Goal: Information Seeking & Learning: Check status

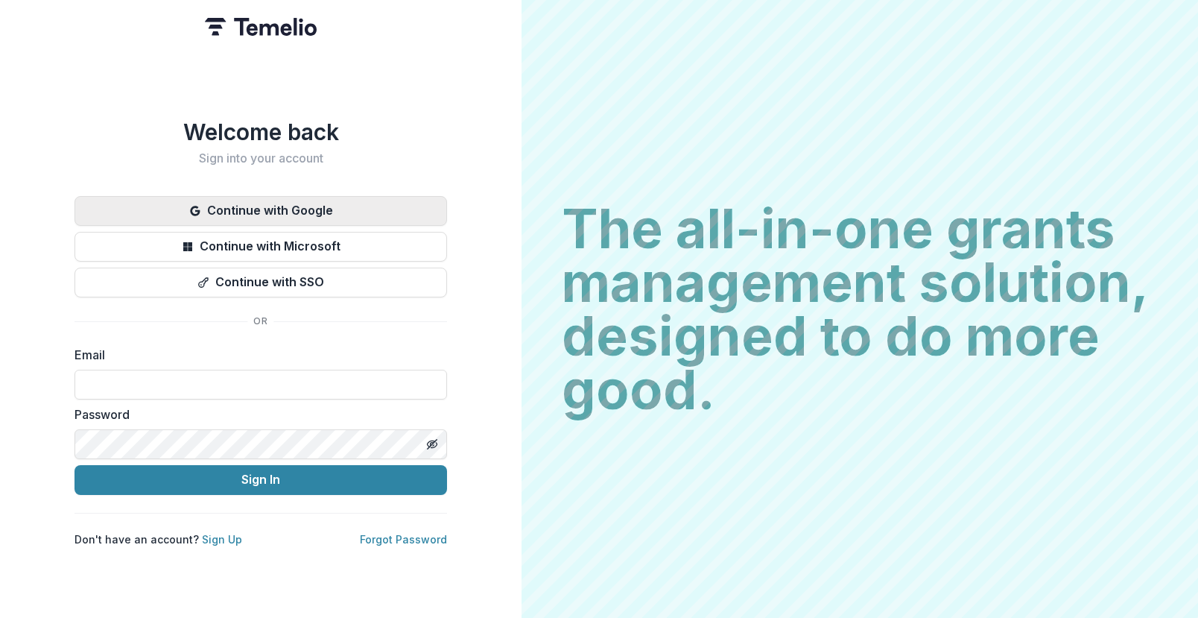
click at [285, 212] on button "Continue with Google" at bounding box center [261, 211] width 373 height 30
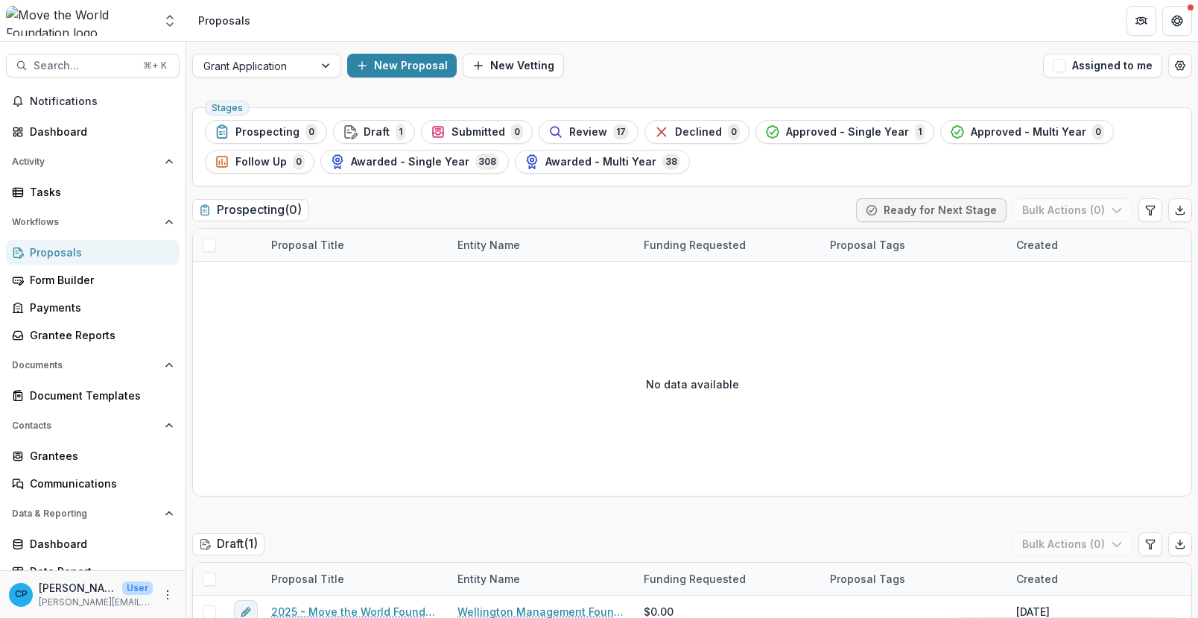
click at [69, 206] on div "Notifications Dashboard Activity Tasks Workflows Proposals Form Builder Payment…" at bounding box center [93, 336] width 186 height 494
click at [69, 191] on div "Tasks" at bounding box center [99, 192] width 138 height 16
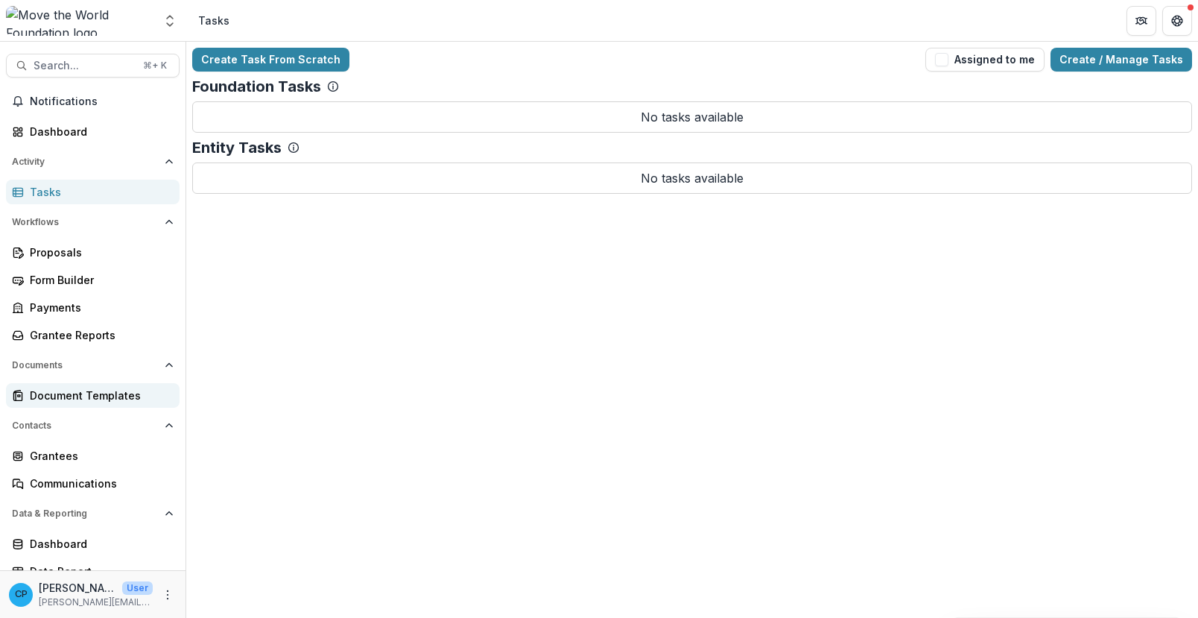
scroll to position [13, 0]
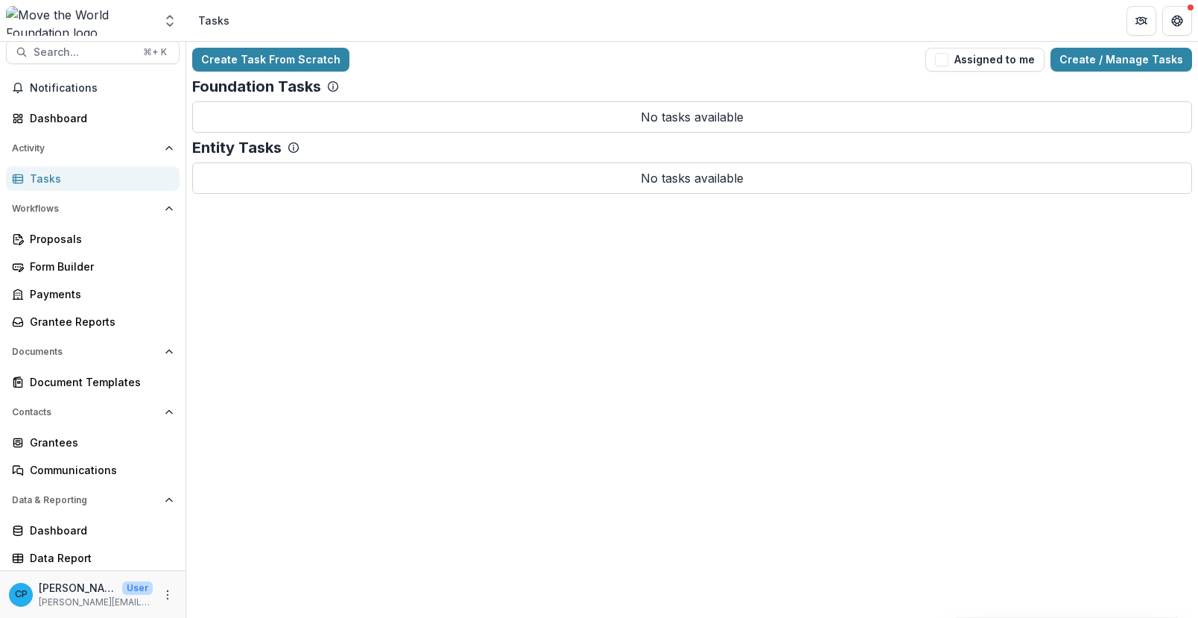
click at [68, 224] on div "Workflows Proposals Form Builder Payments Grantee Reports" at bounding box center [93, 265] width 186 height 137
click at [66, 247] on link "Proposals" at bounding box center [93, 239] width 174 height 25
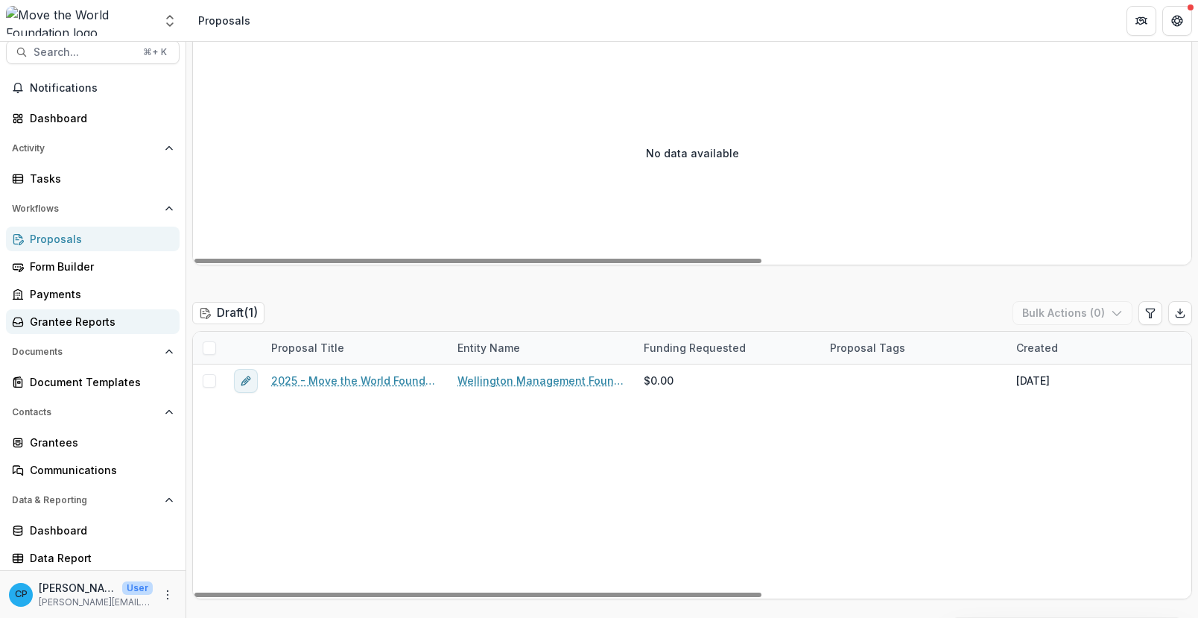
scroll to position [13, 0]
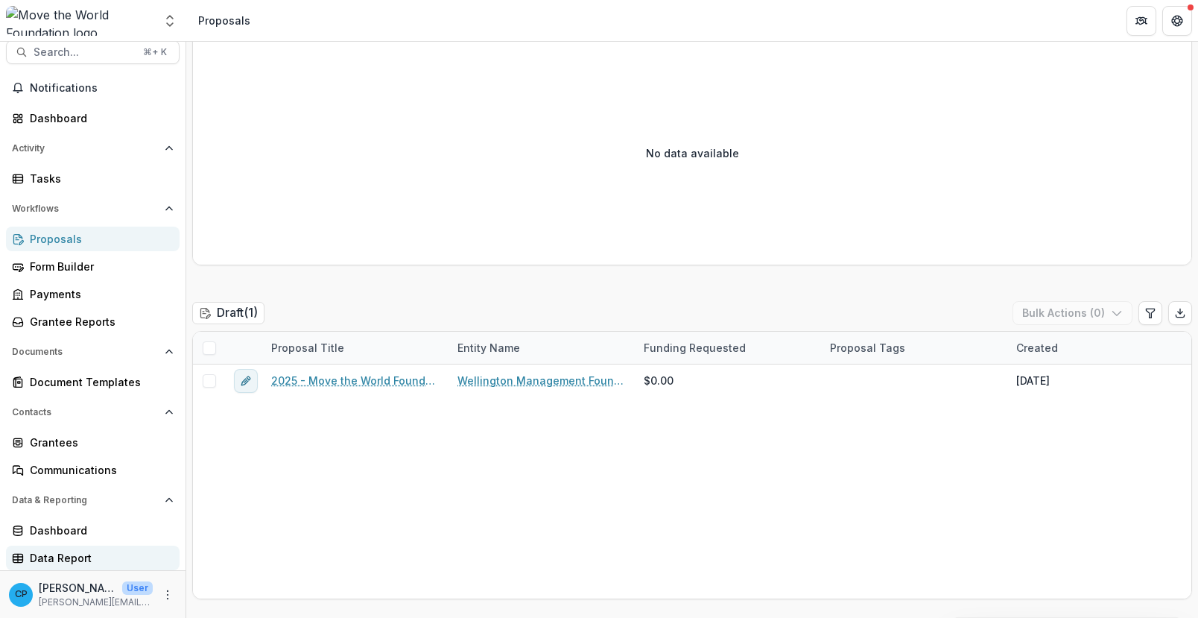
click at [60, 554] on div "Data Report" at bounding box center [99, 558] width 138 height 16
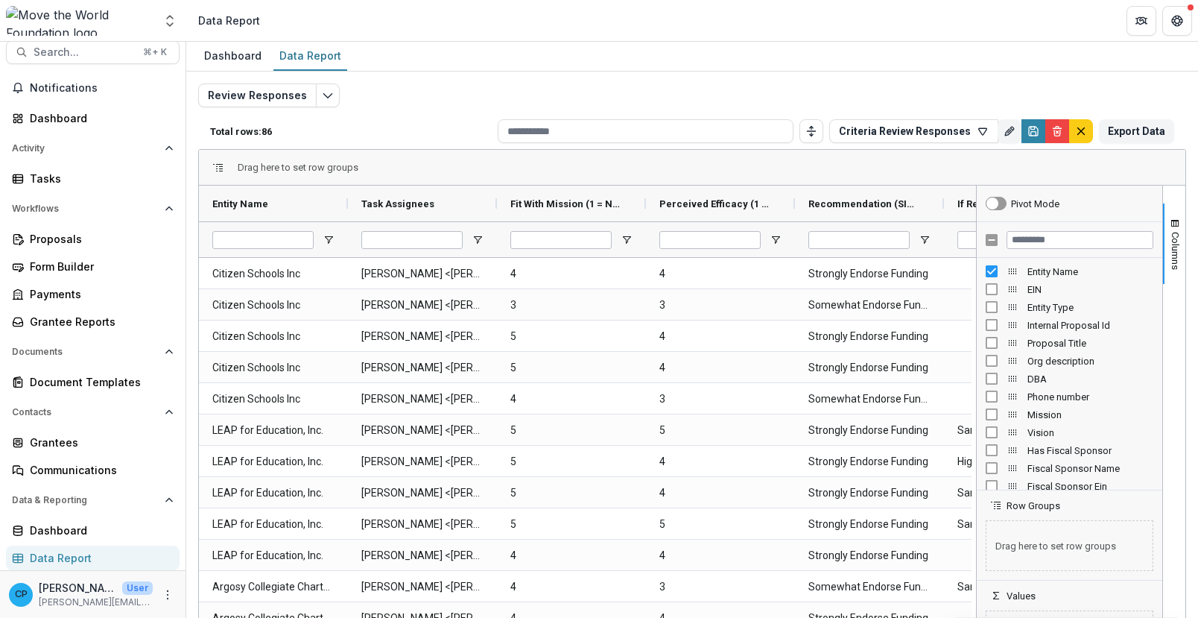
click at [247, 227] on div at bounding box center [262, 239] width 101 height 35
click at [254, 238] on input "Entity Name Filter Input" at bounding box center [262, 240] width 101 height 18
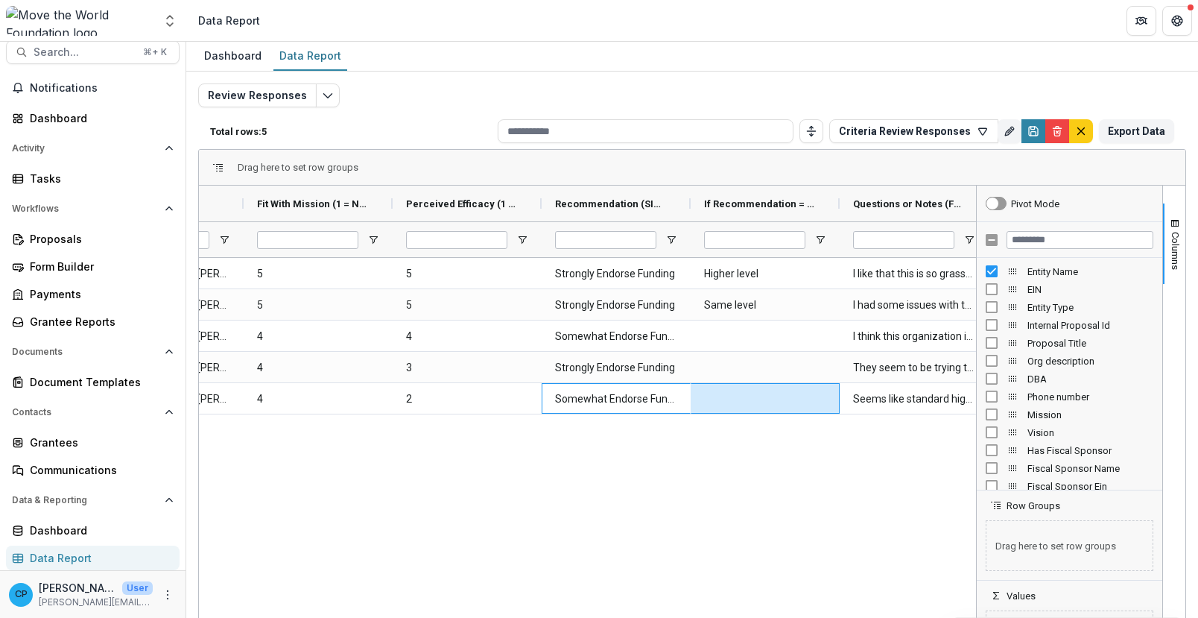
scroll to position [0, 271]
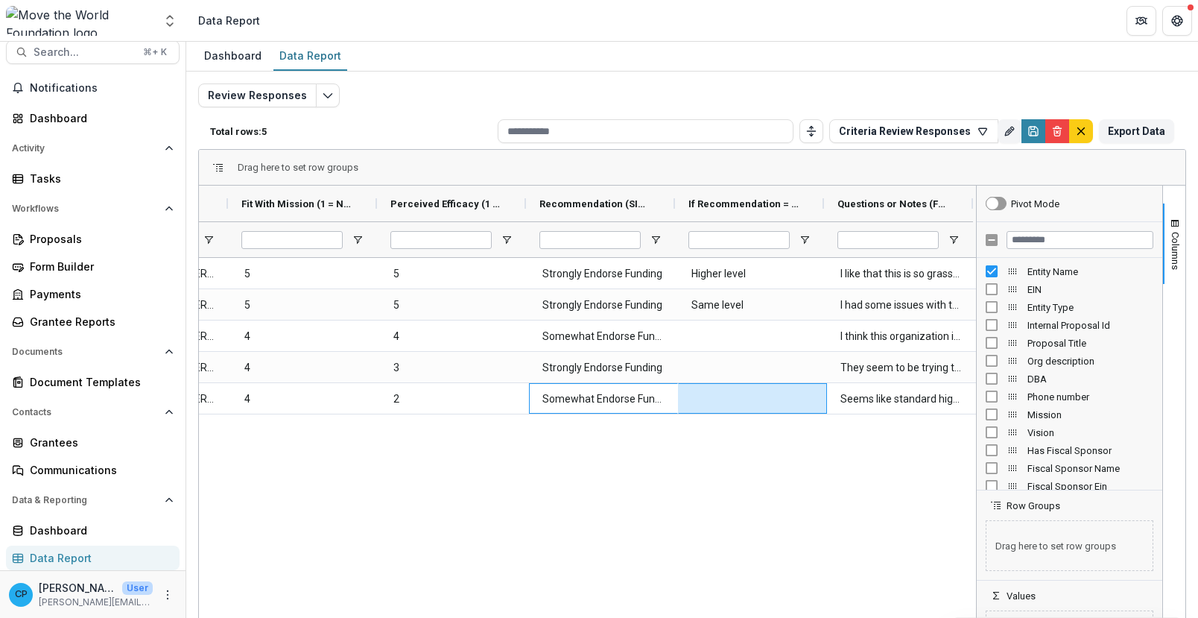
drag, startPoint x: 838, startPoint y: 413, endPoint x: 850, endPoint y: 408, distance: 12.3
click at [850, 408] on div "Youth Development Organization Inc Michael Pappas <mike@movetheworldfoundation.…" at bounding box center [454, 398] width 1043 height 31
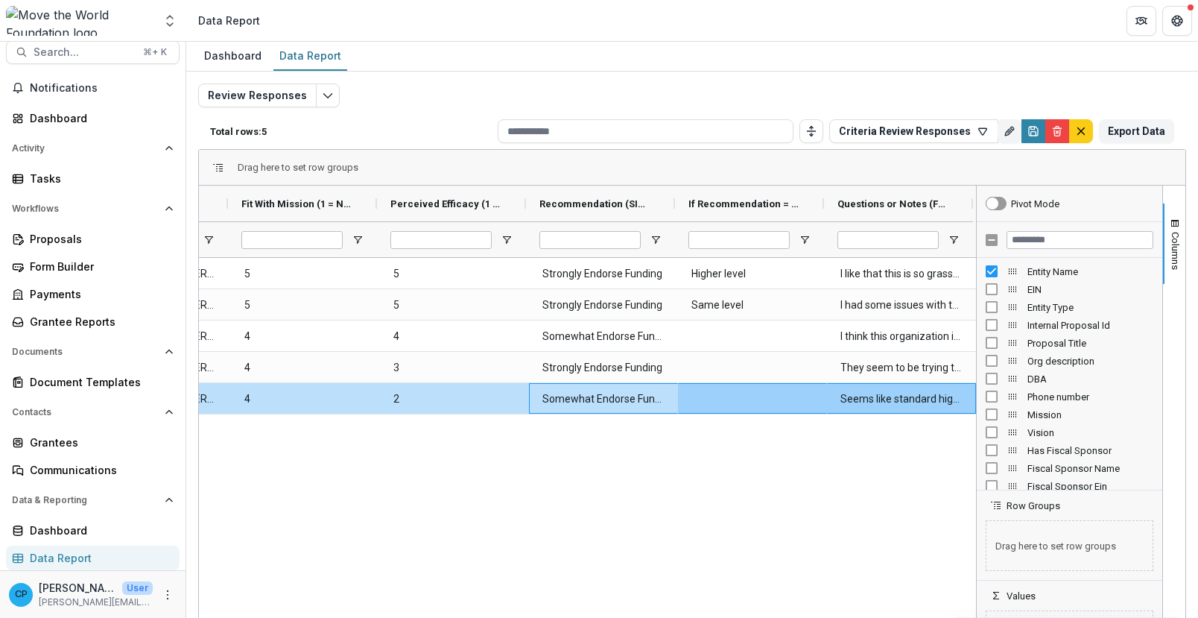
click at [850, 408] on \(FORMATTED_TEXT\)-730 "Seems like standard high-effort low-scale education support" at bounding box center [902, 399] width 122 height 31
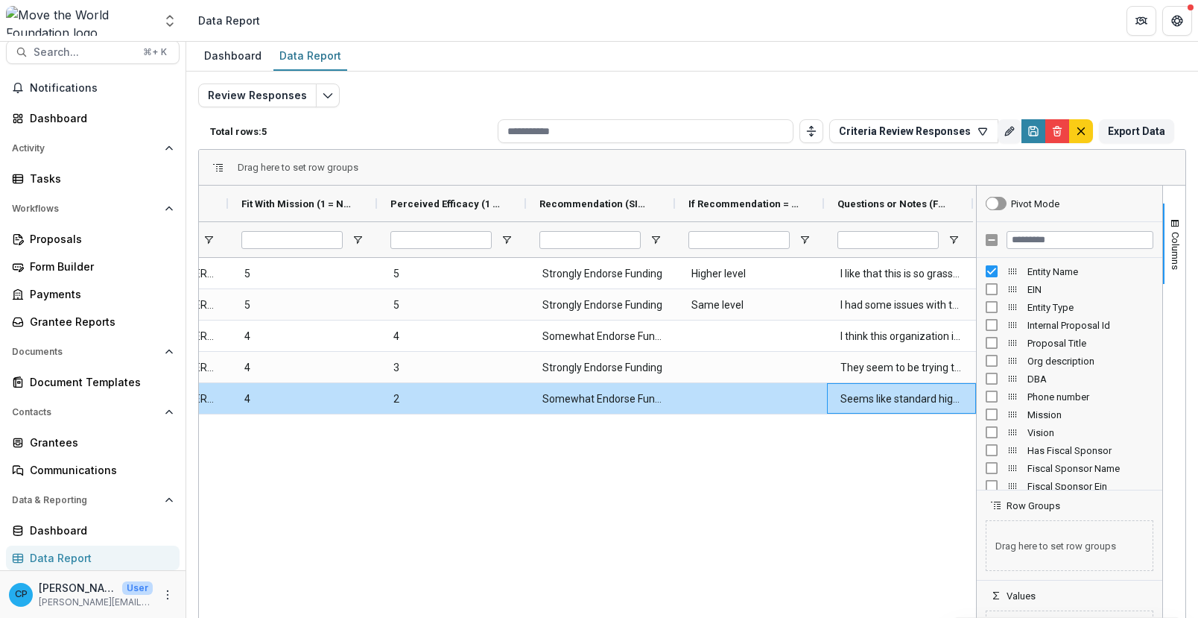
click at [850, 408] on \(FORMATTED_TEXT\)-730 "Seems like standard high-effort low-scale education support" at bounding box center [902, 399] width 122 height 31
click at [879, 398] on \(FORMATTED_TEXT\)-730 "Seems like standard high-effort low-scale education support" at bounding box center [902, 399] width 122 height 31
click at [1095, 159] on div "Drag here to set row groups" at bounding box center [692, 168] width 987 height 36
click at [812, 135] on line "Toggle auto height" at bounding box center [812, 134] width 0 height 3
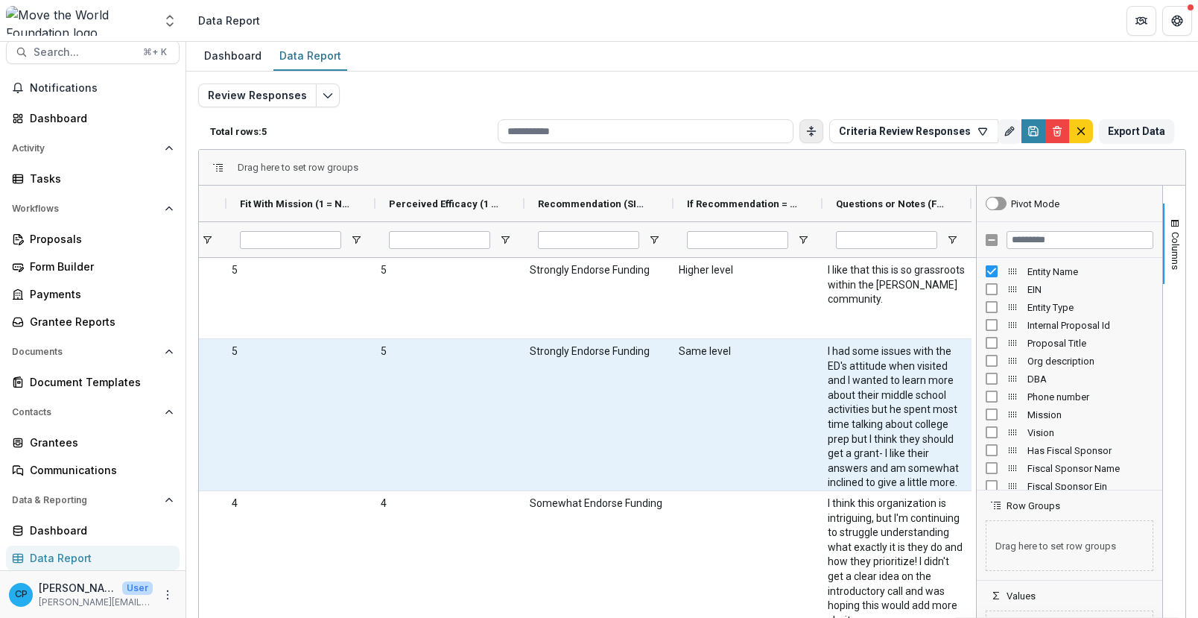
scroll to position [53, 0]
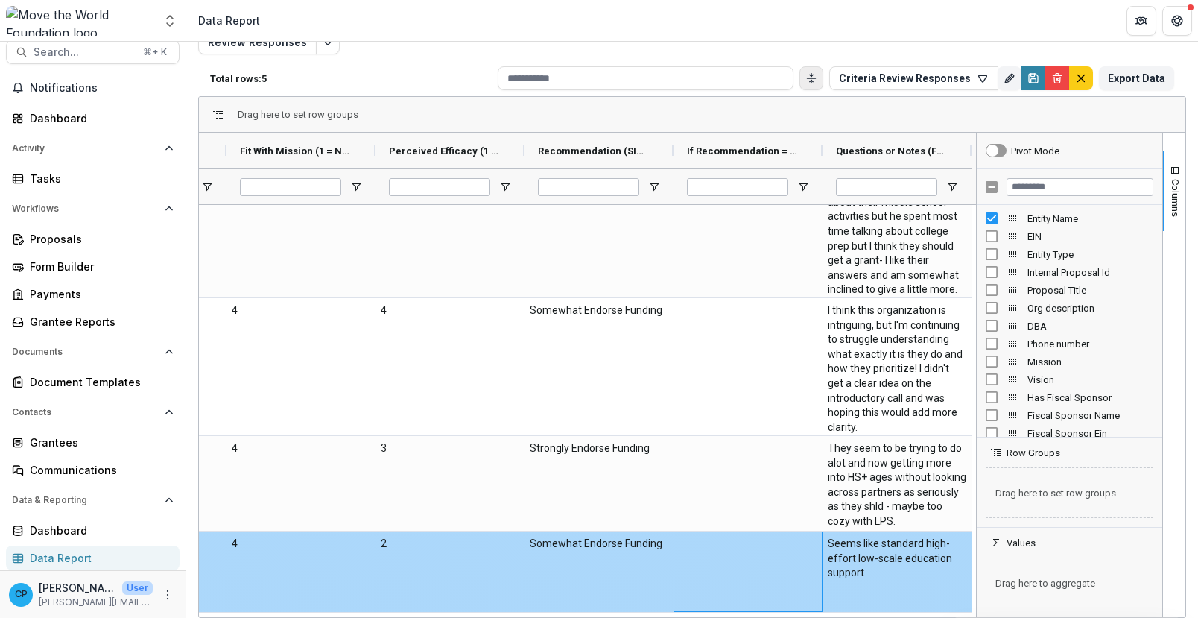
click at [777, 584] on div at bounding box center [748, 571] width 149 height 80
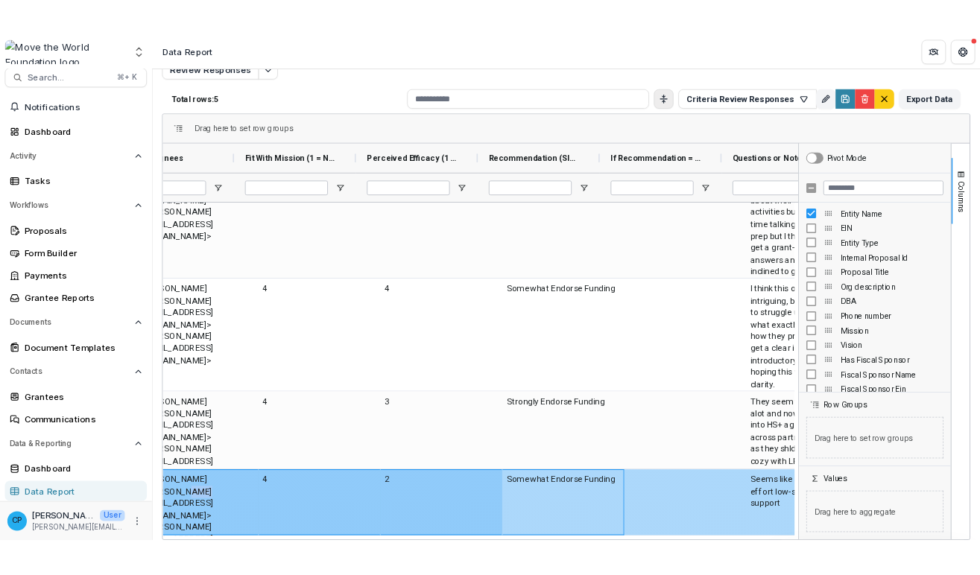
scroll to position [0, 181]
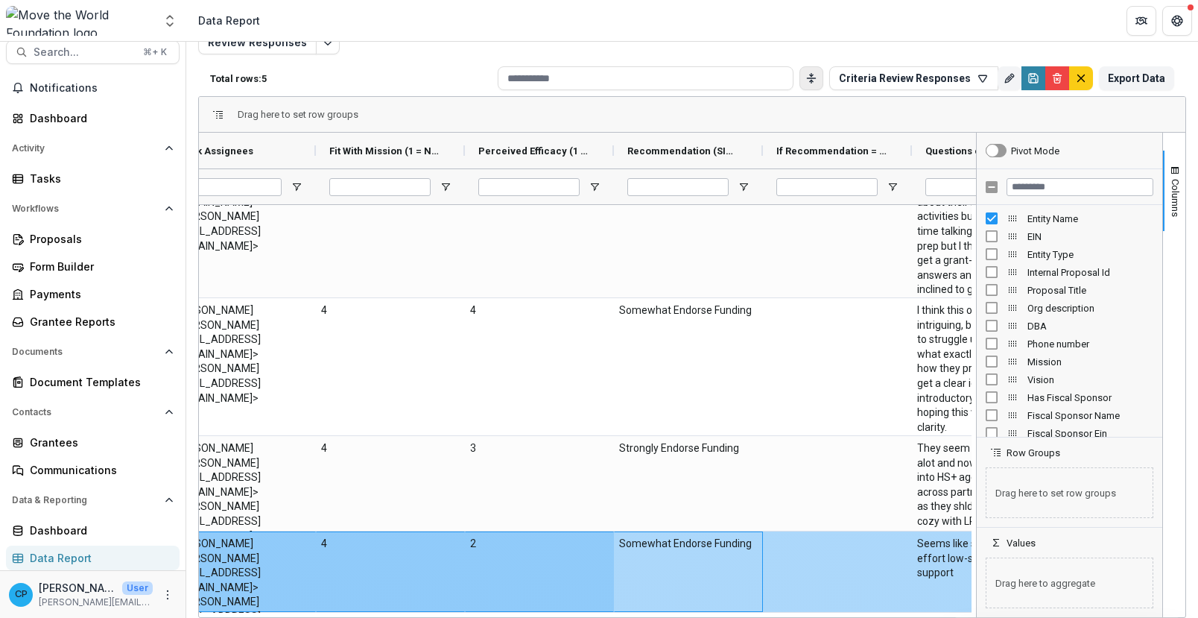
drag, startPoint x: 588, startPoint y: 575, endPoint x: 259, endPoint y: 555, distance: 330.0
click at [203, 554] on div "Youth Development Organization Inc Michael Pappas <mike@movetheworldfoundation.…" at bounding box center [539, 571] width 1043 height 81
click at [388, 560] on div "4" at bounding box center [390, 571] width 149 height 80
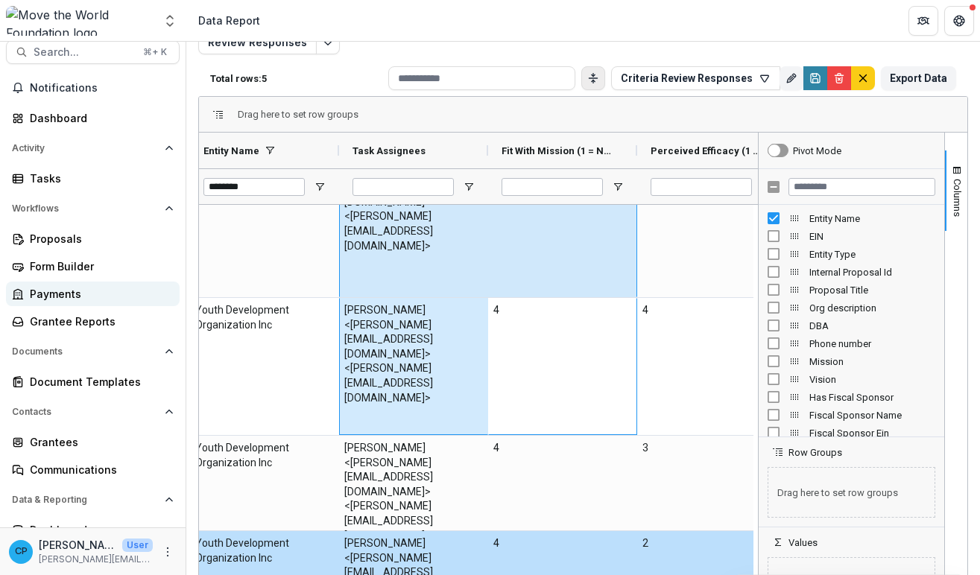
scroll to position [0, 0]
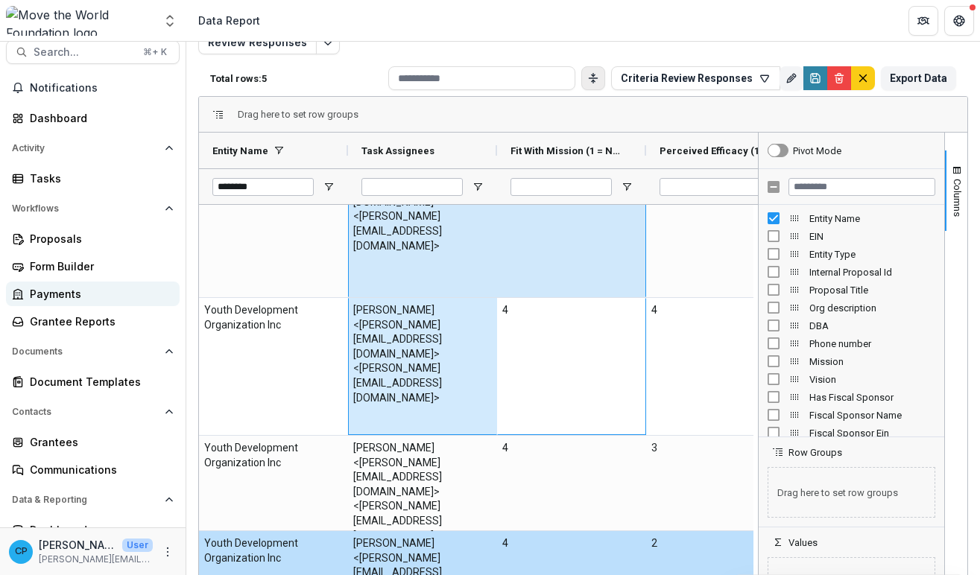
drag, startPoint x: 446, startPoint y: 323, endPoint x: 90, endPoint y: 282, distance: 357.9
click at [90, 282] on main "Search... ⌘ + K Notifications Dashboard Activity Tasks Workflows Proposals Form…" at bounding box center [490, 309] width 980 height 534
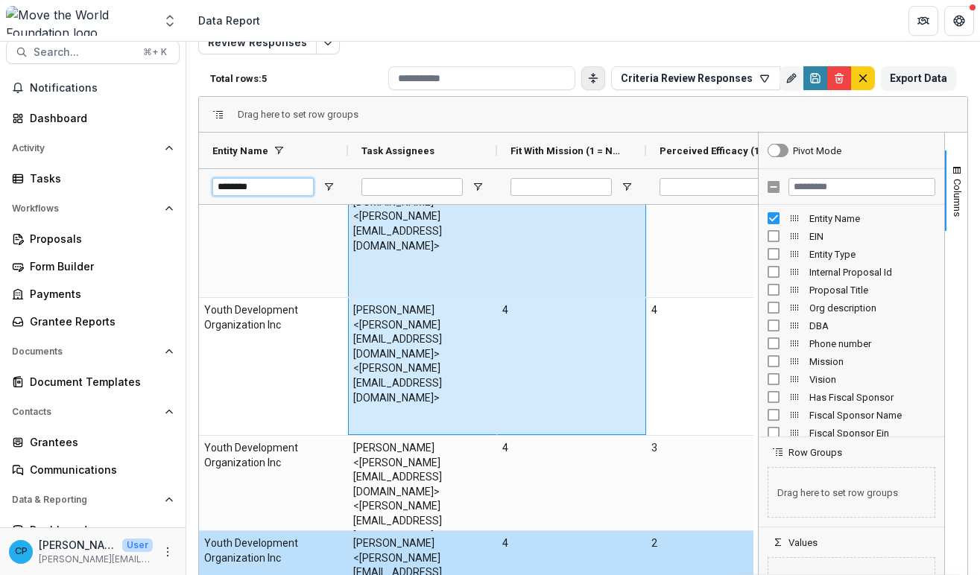
click at [271, 183] on input "********" at bounding box center [262, 187] width 101 height 18
type input "*******"
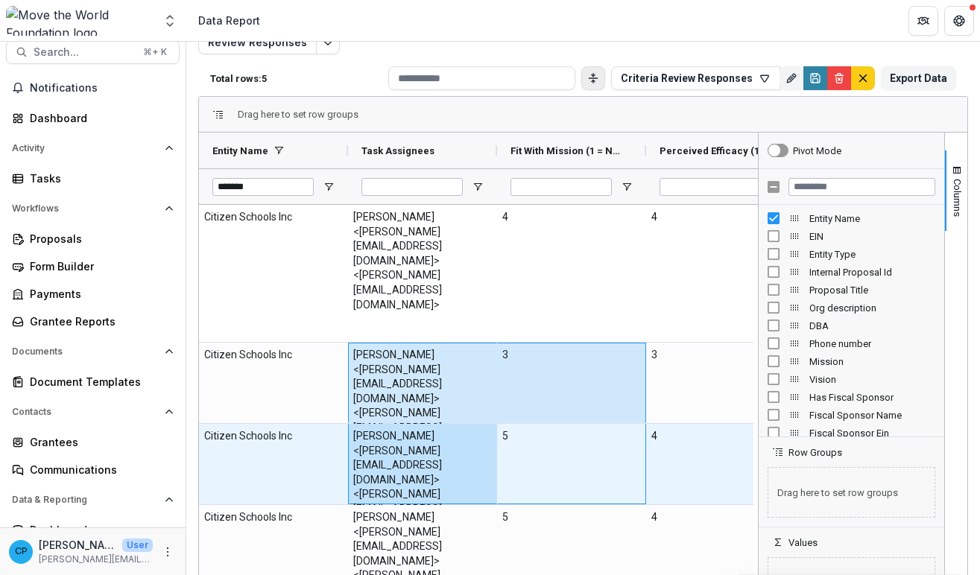
click at [464, 442] on Assignees-781 "Jill Pappas <jill@movetheworldfoundation.org> <jill@movetheworldfoundation.org>" at bounding box center [422, 480] width 139 height 102
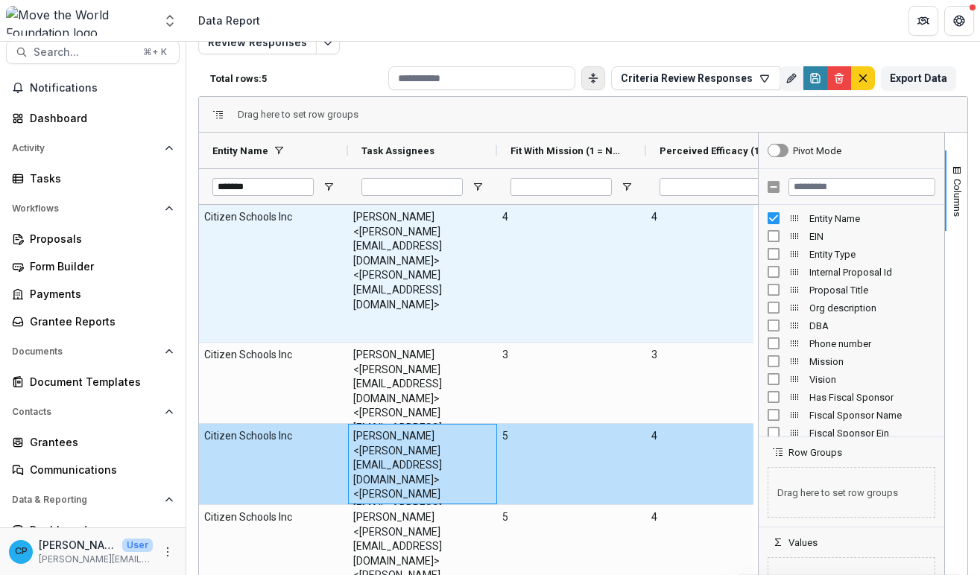
click at [516, 251] on div "4" at bounding box center [571, 273] width 149 height 137
